Goal: Information Seeking & Learning: Learn about a topic

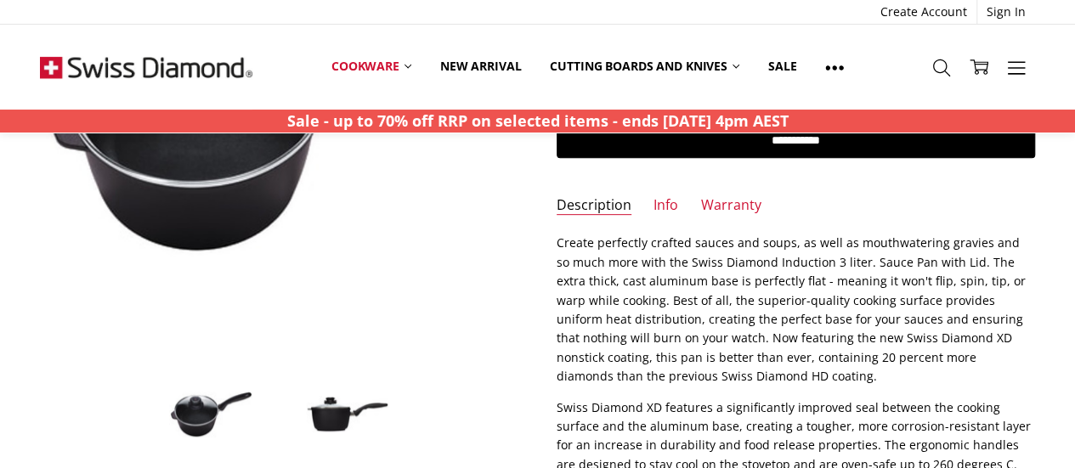
scroll to position [340, 0]
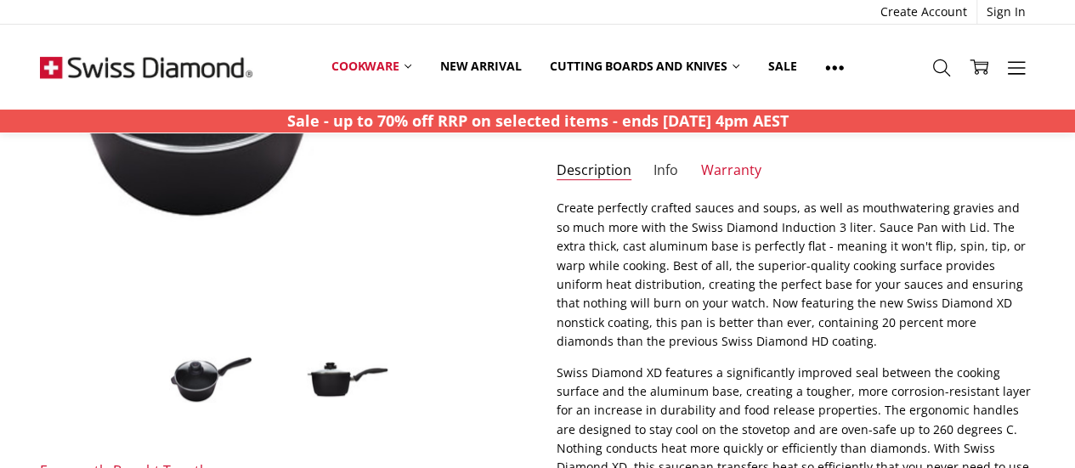
click at [664, 167] on link "Info" at bounding box center [665, 171] width 25 height 20
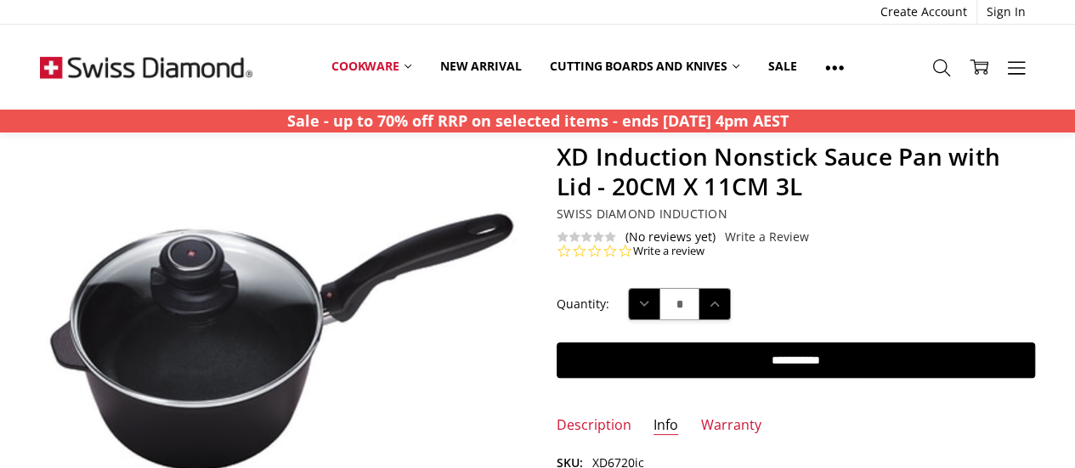
scroll to position [0, 0]
